Goal: Information Seeking & Learning: Learn about a topic

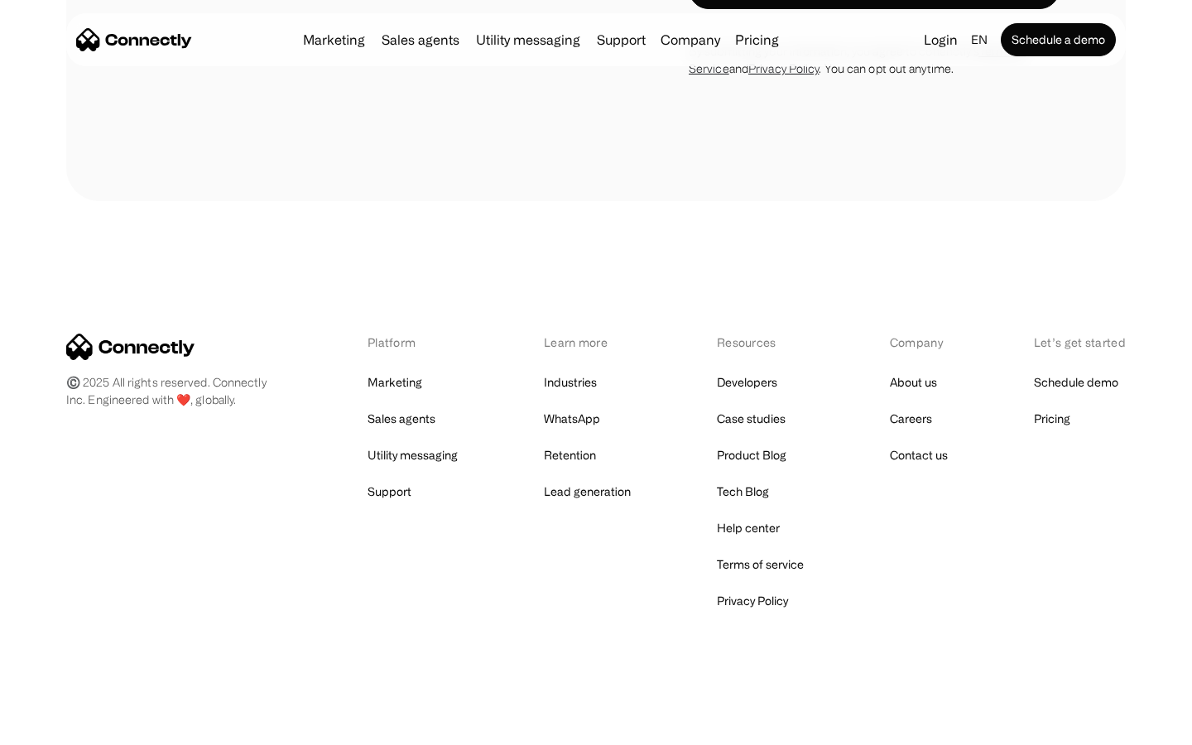
scroll to position [5377, 0]
